Goal: Transaction & Acquisition: Subscribe to service/newsletter

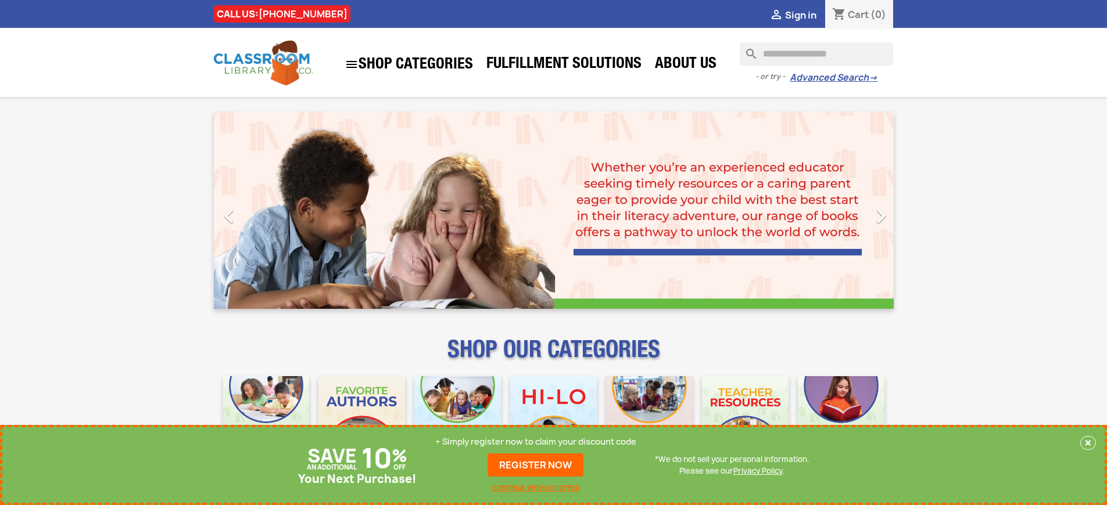
click at [536, 442] on p "+ Simply register now to claim your discount code" at bounding box center [535, 442] width 201 height 12
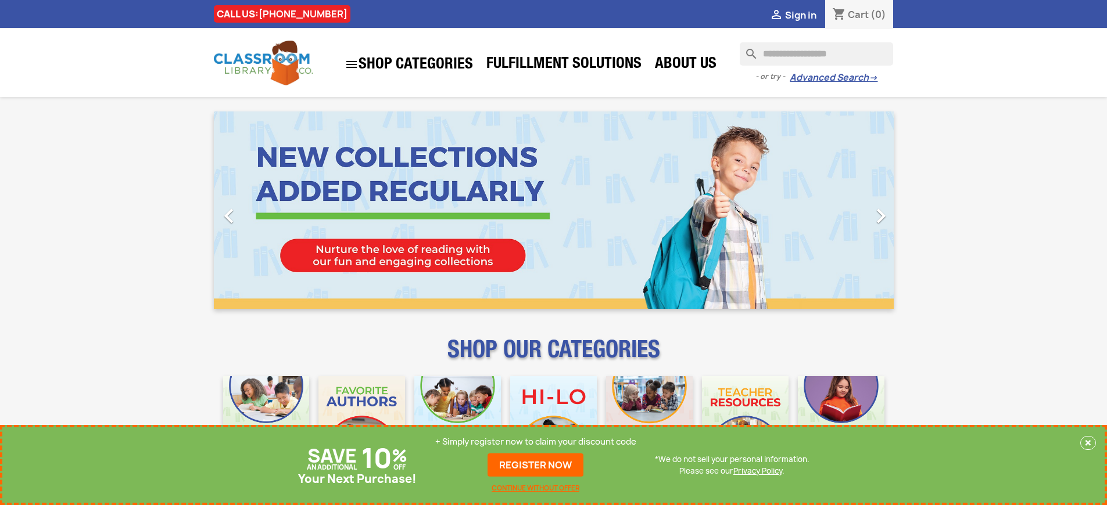
click at [536, 442] on p "+ Simply register now to claim your discount code" at bounding box center [535, 442] width 201 height 12
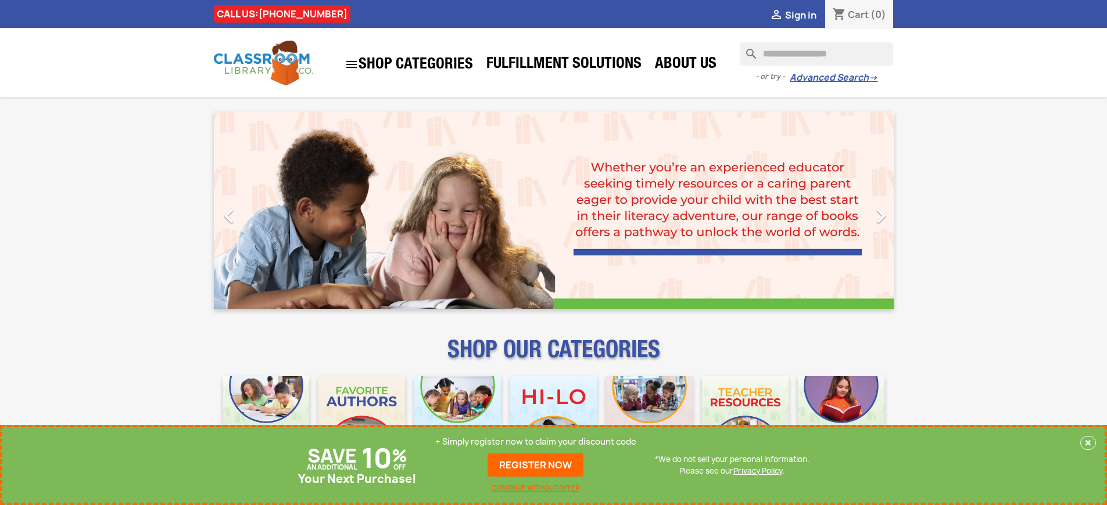
click at [536, 442] on p "+ Simply register now to claim your discount code" at bounding box center [535, 442] width 201 height 12
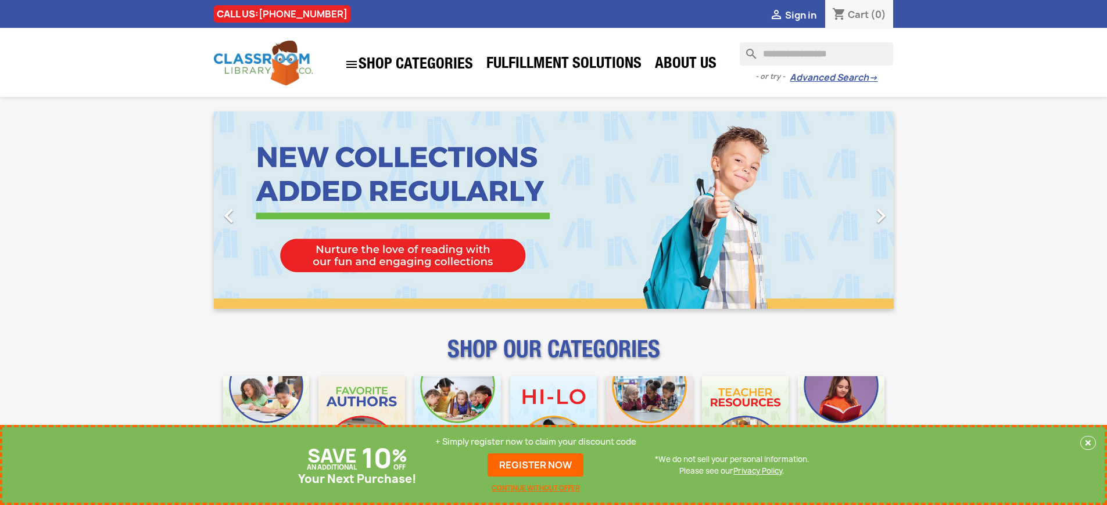
click at [536, 442] on p "+ Simply register now to claim your discount code" at bounding box center [535, 442] width 201 height 12
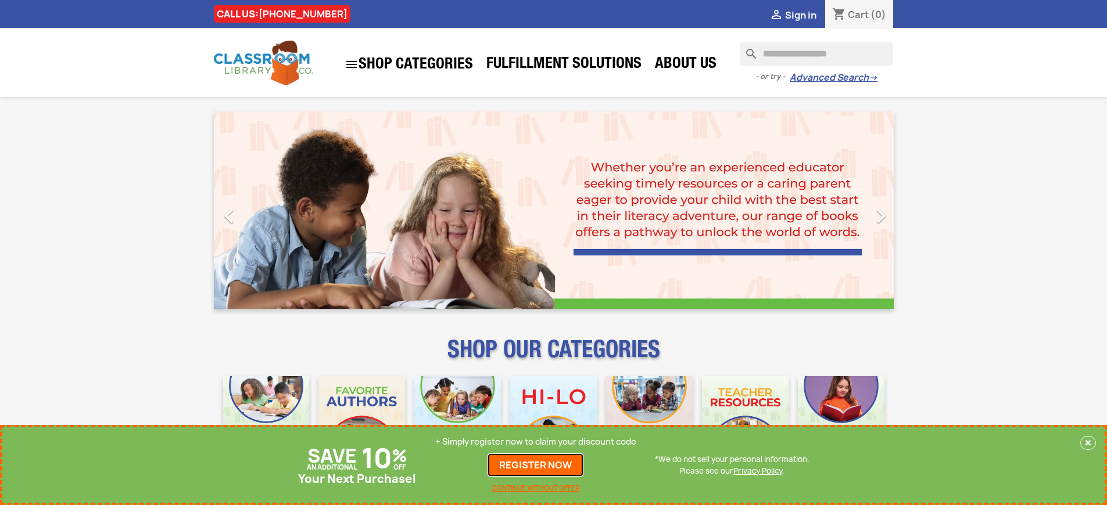
click at [536, 465] on link "REGISTER NOW" at bounding box center [535, 465] width 96 height 23
click at [536, 442] on p "+ Simply register now to claim your discount code" at bounding box center [535, 442] width 201 height 12
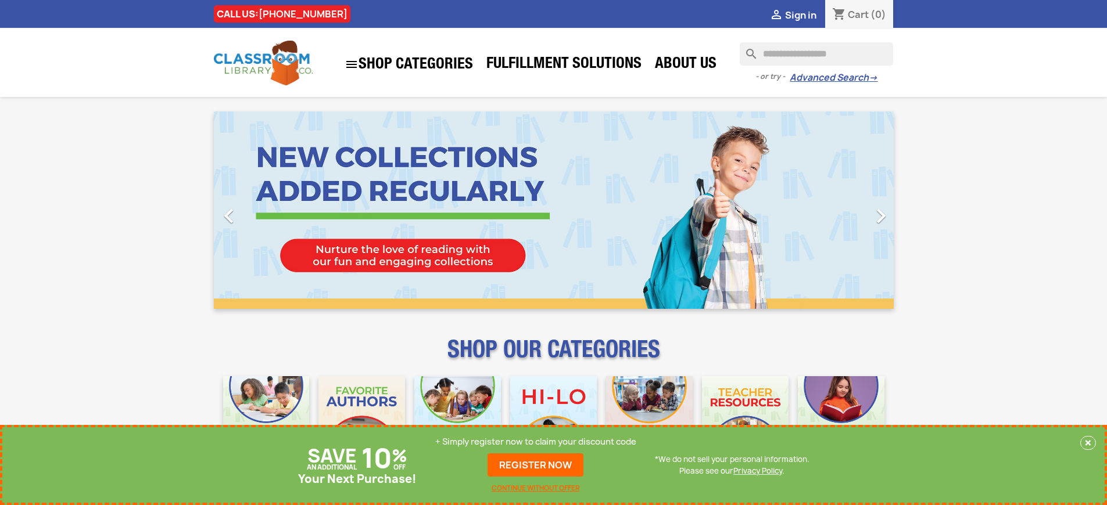
click at [536, 442] on p "+ Simply register now to claim your discount code" at bounding box center [535, 442] width 201 height 12
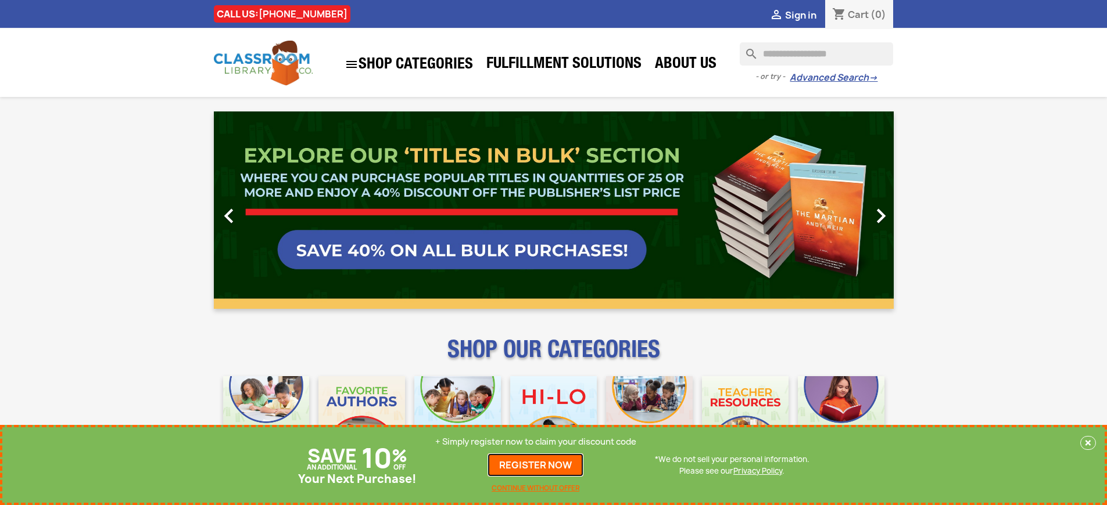
click at [536, 465] on link "REGISTER NOW" at bounding box center [535, 465] width 96 height 23
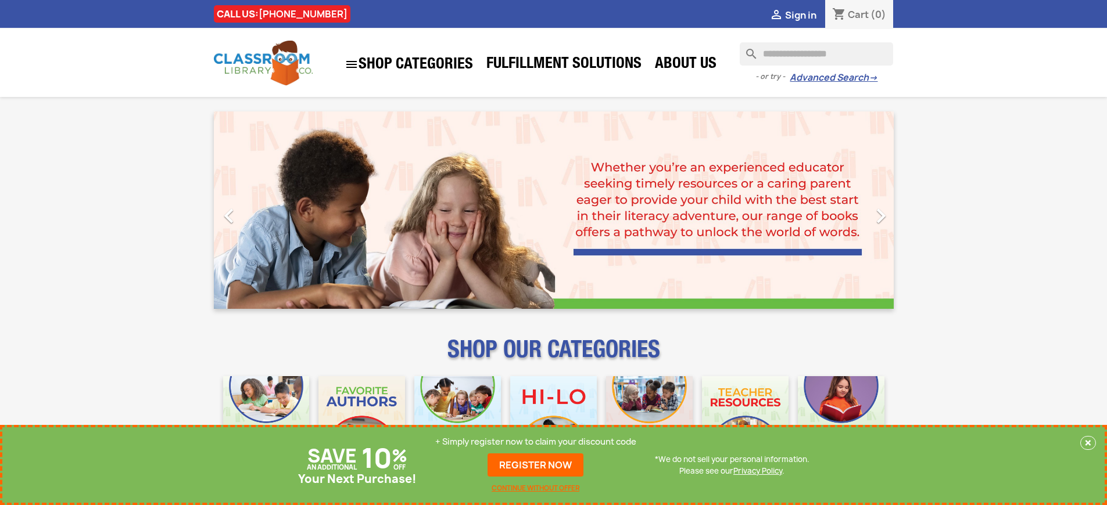
click at [536, 442] on p "+ Simply register now to claim your discount code" at bounding box center [535, 442] width 201 height 12
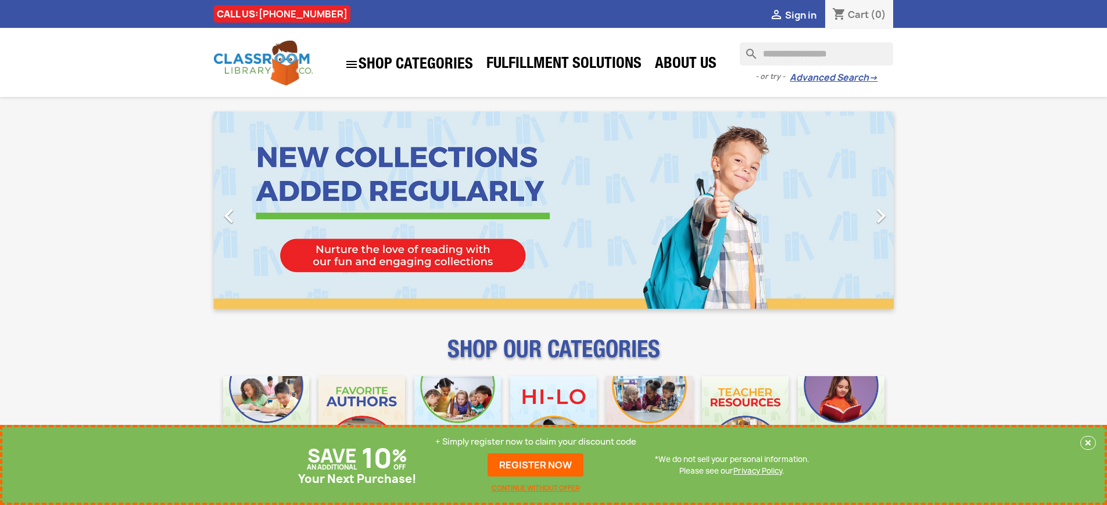
click at [536, 442] on p "+ Simply register now to claim your discount code" at bounding box center [535, 442] width 201 height 12
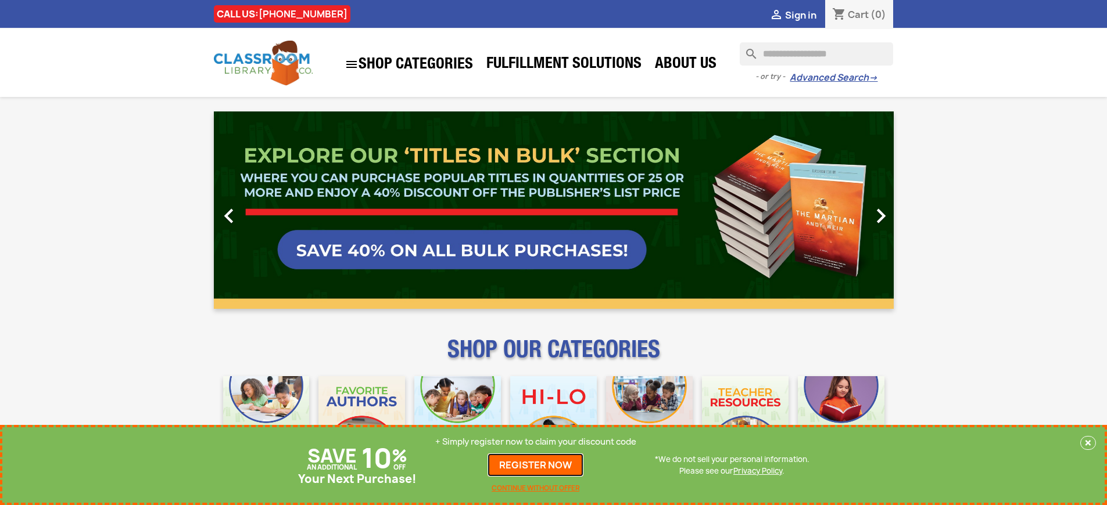
click at [536, 465] on link "REGISTER NOW" at bounding box center [535, 465] width 96 height 23
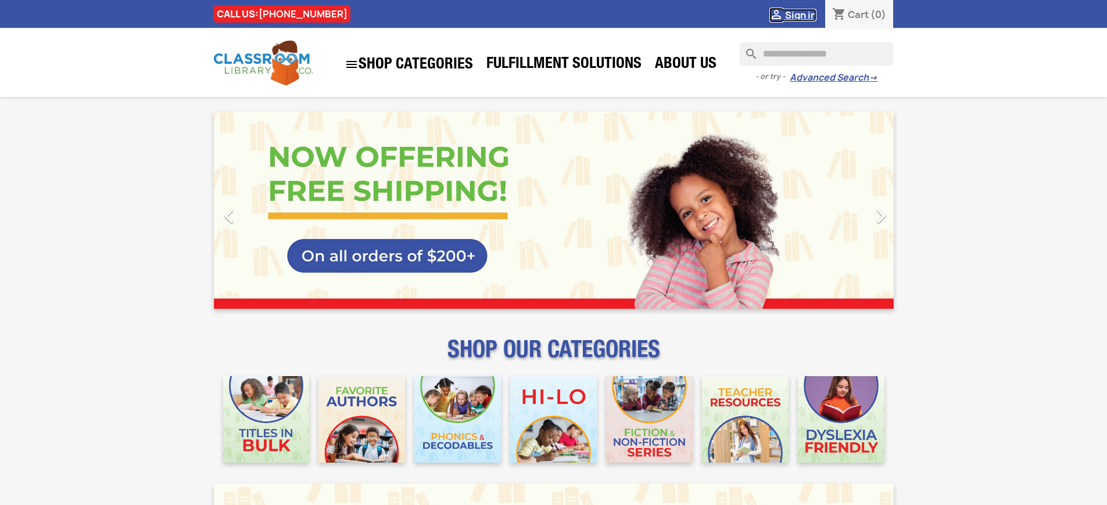
click at [800, 15] on span "Sign in" at bounding box center [800, 15] width 31 height 13
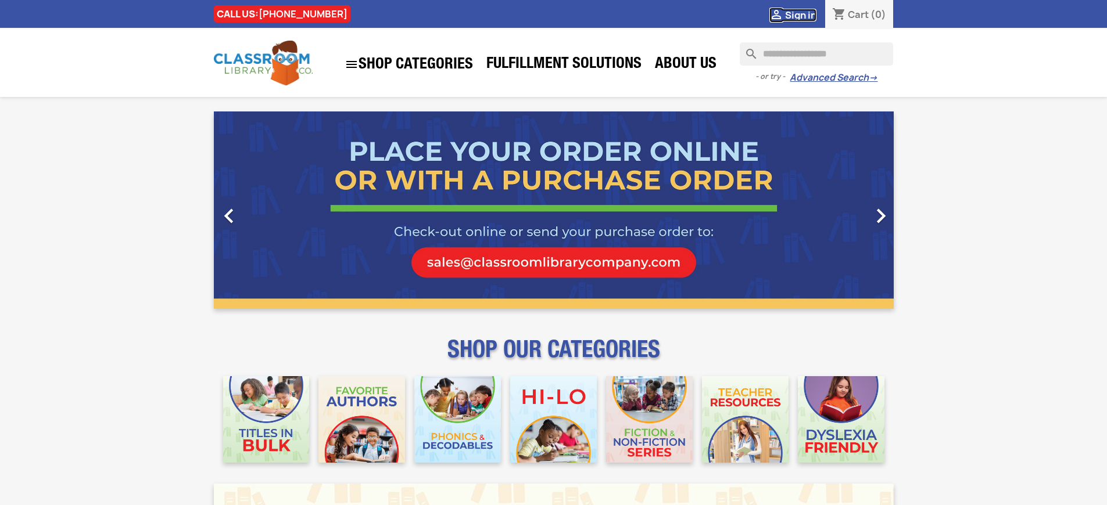
click at [800, 15] on span "Sign in" at bounding box center [800, 15] width 31 height 13
